Goal: Transaction & Acquisition: Purchase product/service

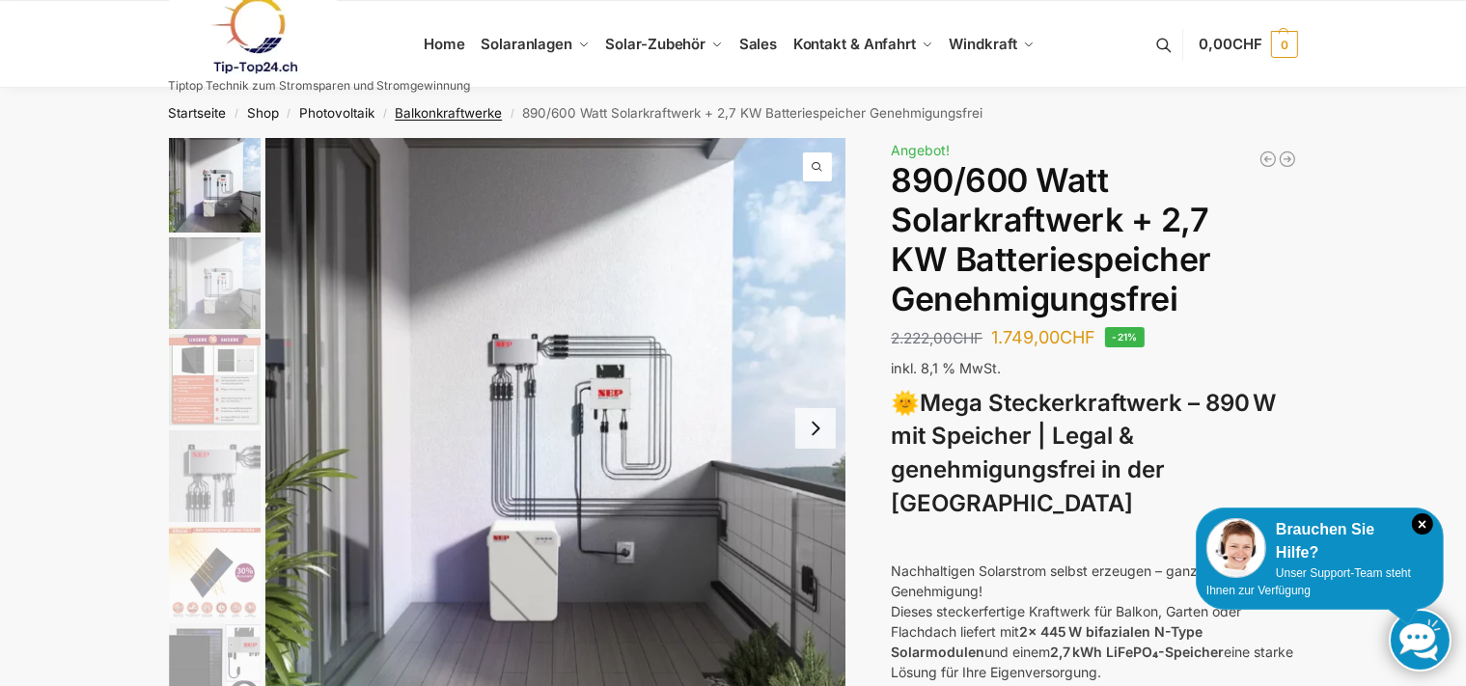
click at [459, 107] on link "Balkonkraftwerke" at bounding box center [448, 112] width 107 height 15
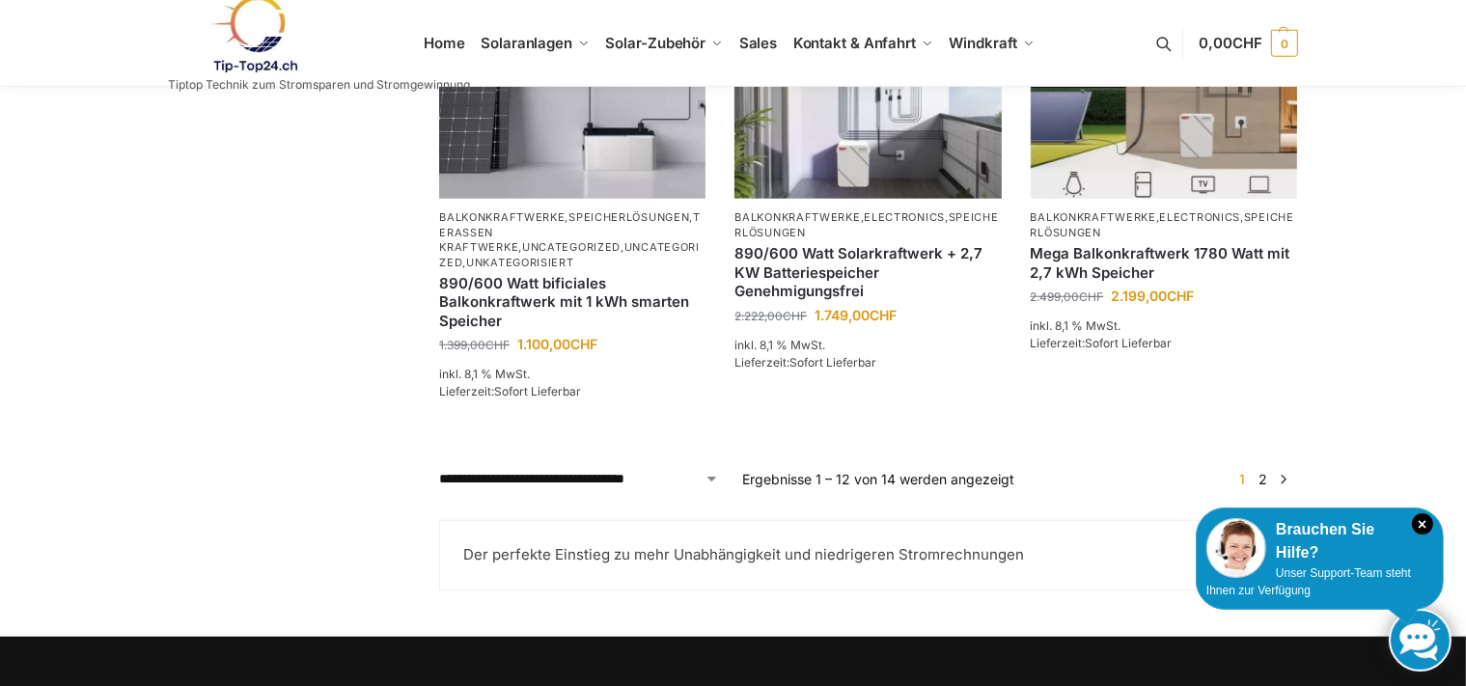
scroll to position [1631, 0]
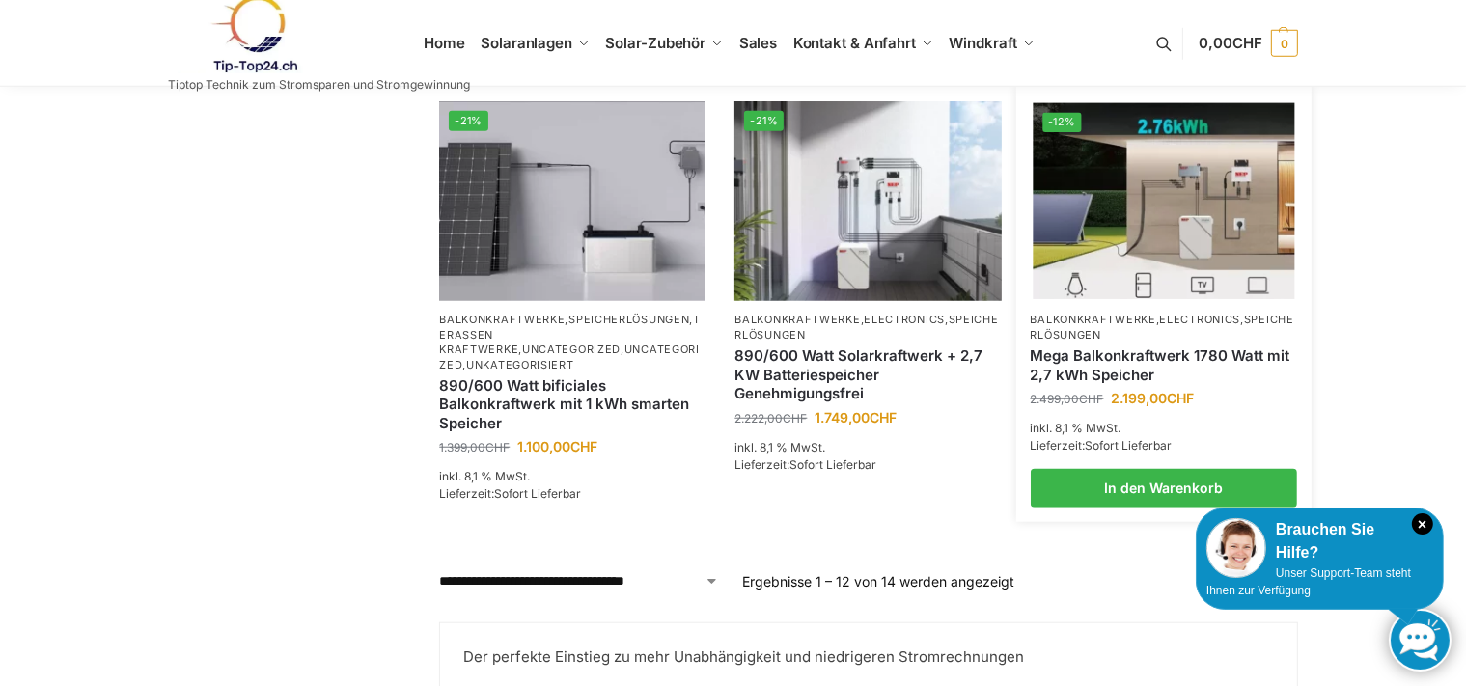
click at [1149, 283] on img at bounding box center [1164, 201] width 262 height 196
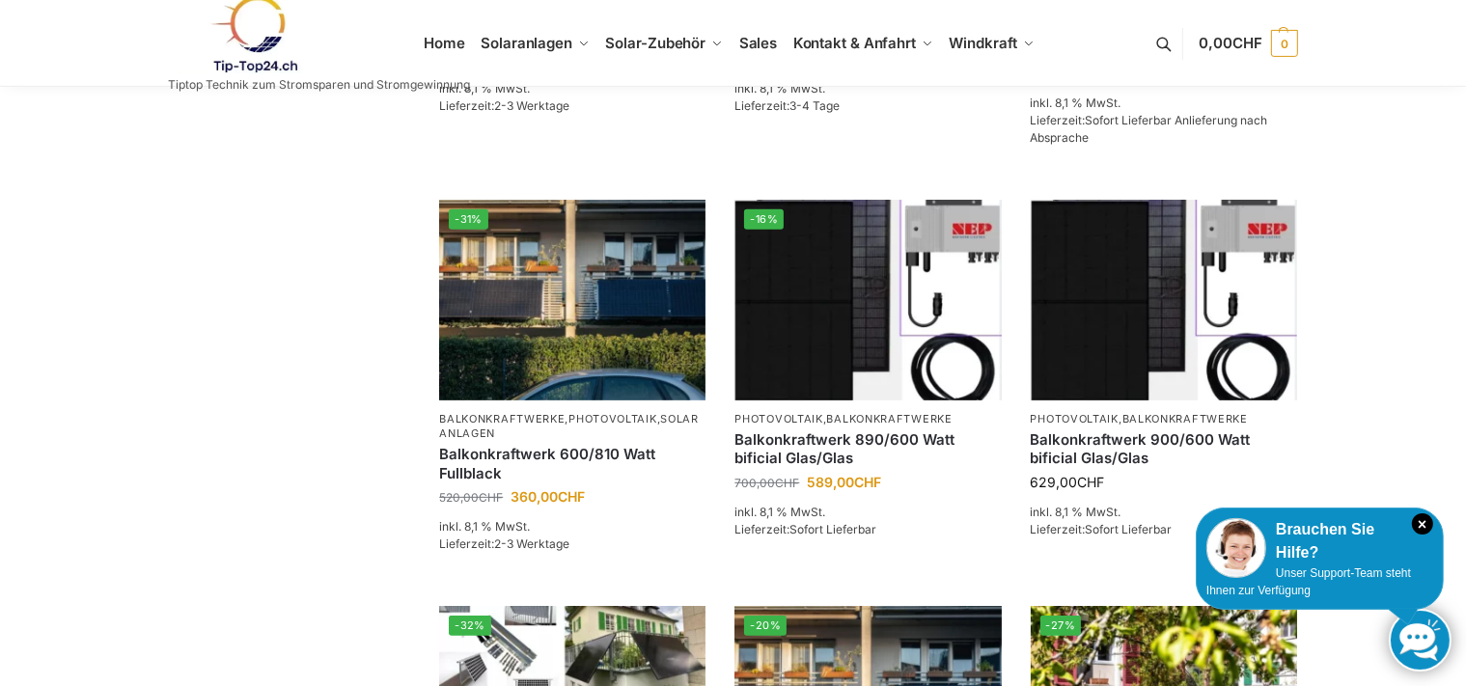
scroll to position [713, 0]
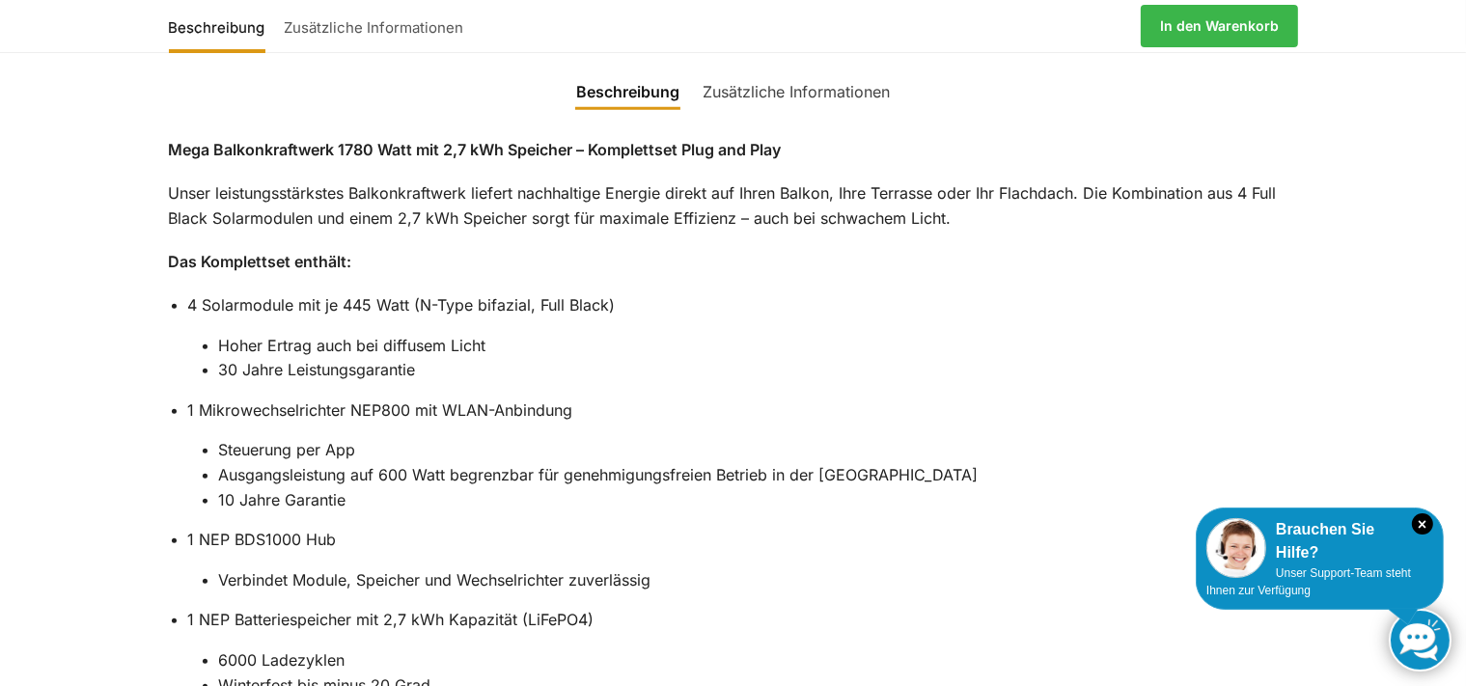
scroll to position [1834, 0]
